Goal: Find specific page/section: Find specific page/section

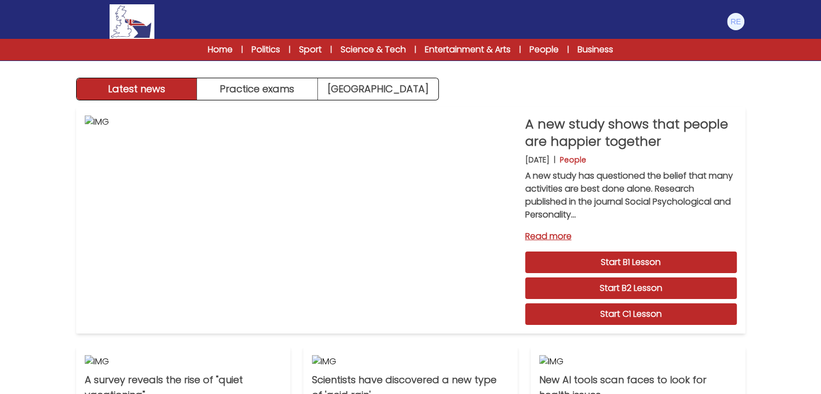
drag, startPoint x: 1632, startPoint y: 0, endPoint x: 0, endPoint y: 196, distance: 1643.4
click at [0, 196] on div "Latest news Practice exams [GEOGRAPHIC_DATA] Latest news [GEOGRAPHIC_DATA] Prac…" at bounding box center [410, 335] width 821 height 671
click at [732, 15] on img at bounding box center [735, 21] width 17 height 17
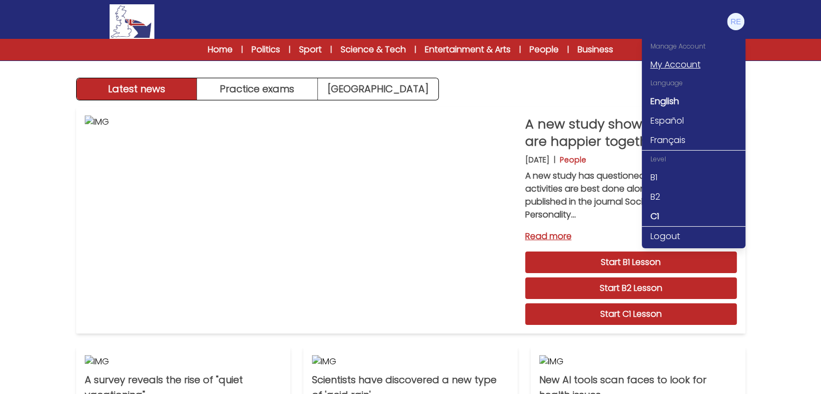
click at [687, 65] on link "My Account" at bounding box center [694, 64] width 104 height 19
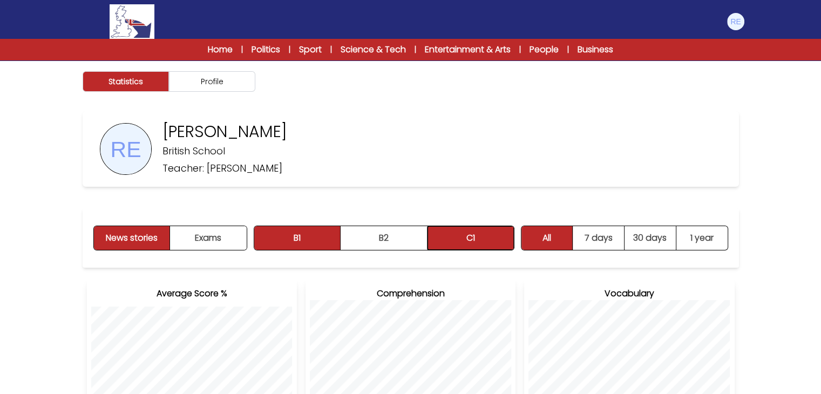
click at [486, 246] on button "C1" at bounding box center [470, 238] width 86 height 24
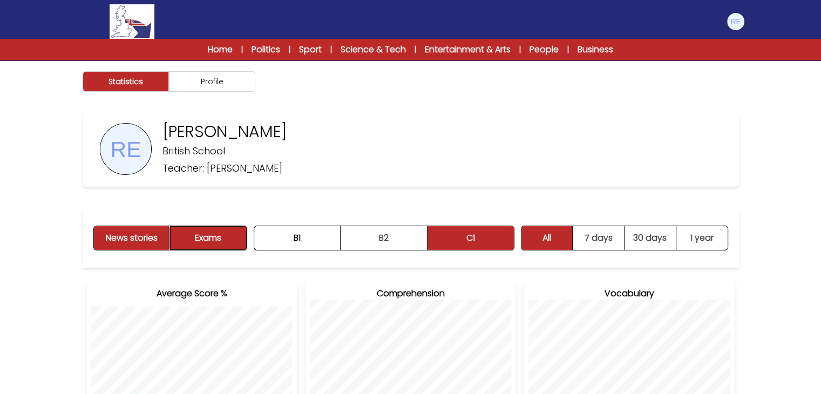
click at [205, 245] on button "Exams" at bounding box center [208, 238] width 76 height 24
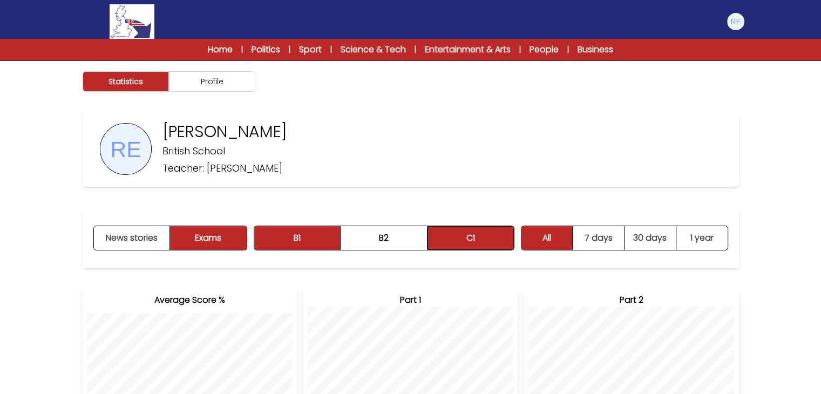
click at [460, 231] on button "C1" at bounding box center [470, 238] width 86 height 24
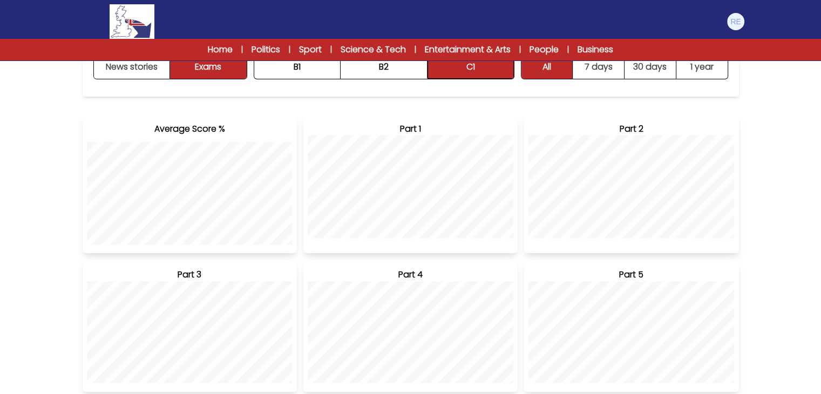
scroll to position [172, 0]
